Goal: Information Seeking & Learning: Check status

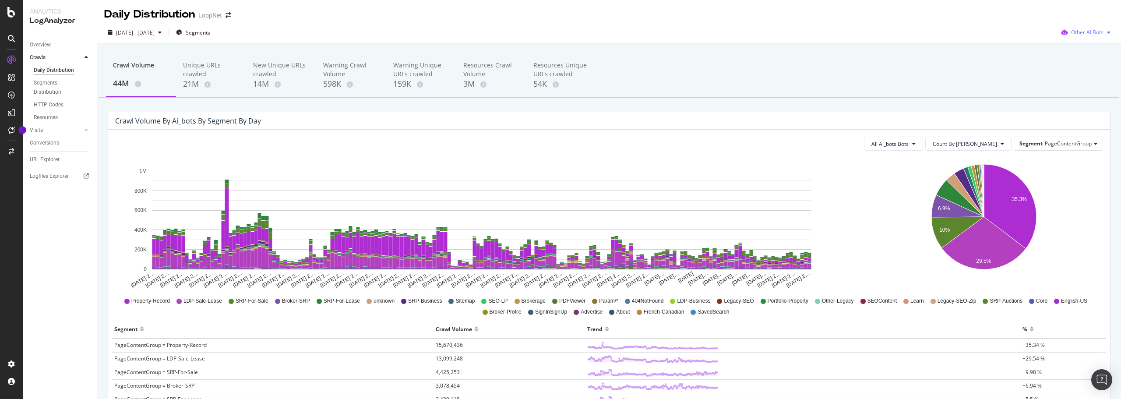
click at [1071, 29] on span "Other AI Bots" at bounding box center [1087, 31] width 32 height 7
click at [1086, 83] on span "OpenAI" at bounding box center [1089, 82] width 34 height 8
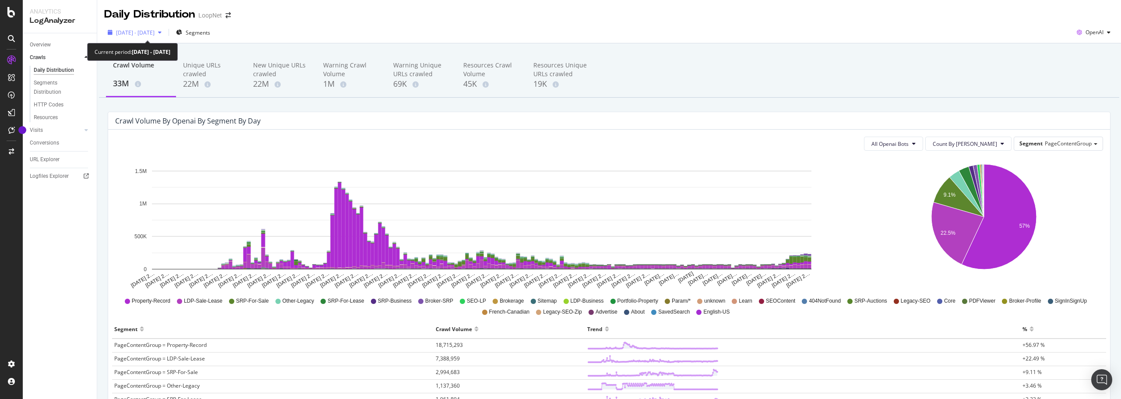
click at [155, 35] on span "[DATE] - [DATE]" at bounding box center [135, 32] width 39 height 7
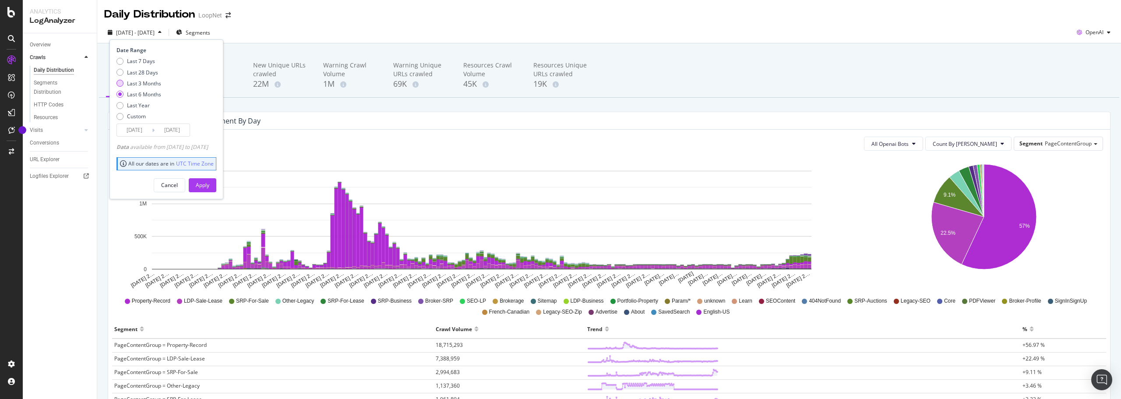
click at [147, 83] on div "Last 3 Months" at bounding box center [144, 83] width 34 height 7
drag, startPoint x: 145, startPoint y: 74, endPoint x: 158, endPoint y: 92, distance: 21.6
click at [145, 74] on div "Last 28 Days" at bounding box center [142, 72] width 31 height 7
type input "[DATE]"
click at [209, 182] on div "Apply" at bounding box center [203, 184] width 14 height 7
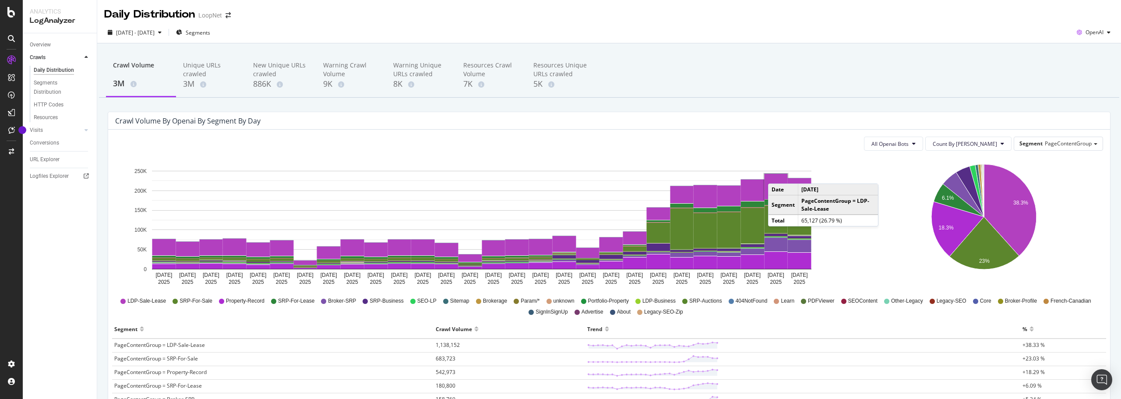
click at [906, 199] on icon "38.3% 6.1% 18.3% 23%" at bounding box center [983, 223] width 235 height 131
